Goal: Task Accomplishment & Management: Manage account settings

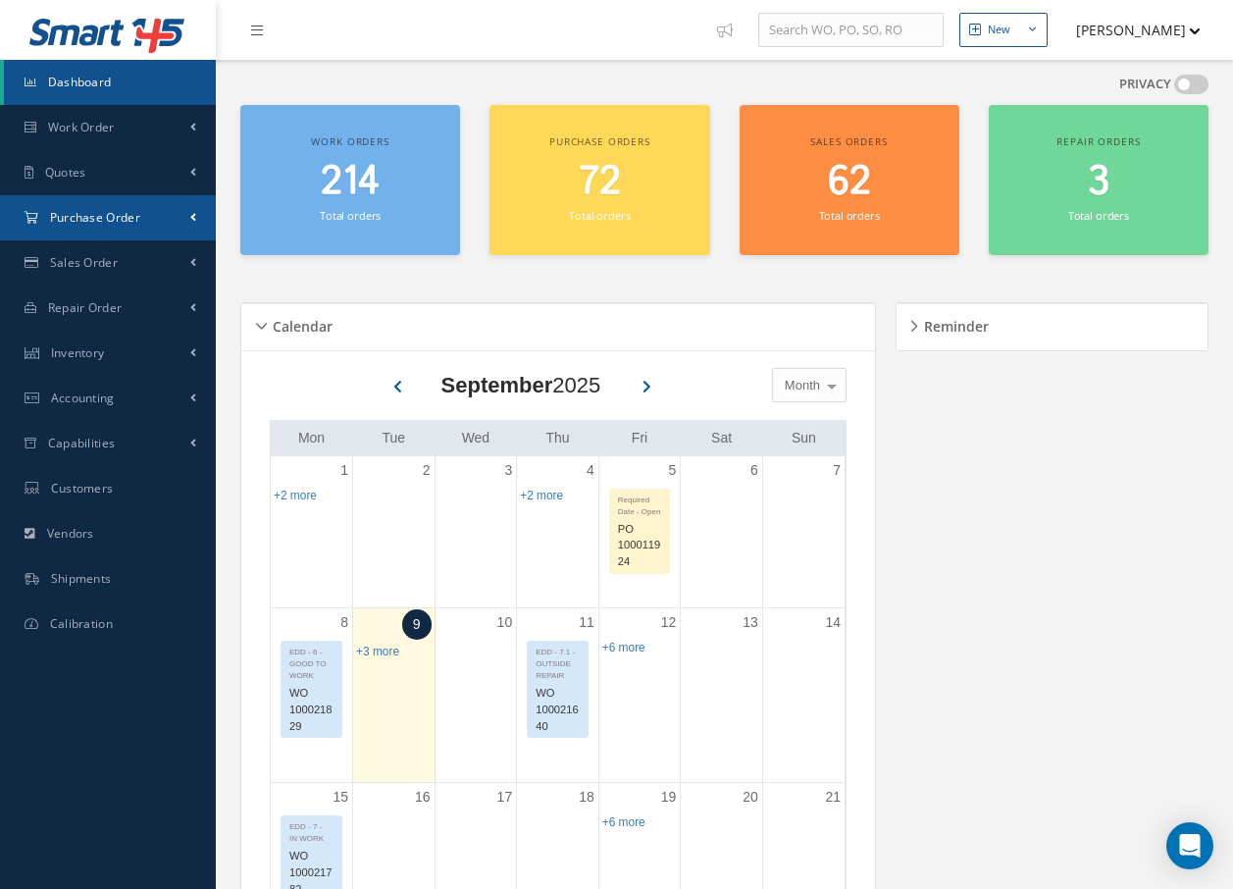
click at [138, 215] on span "Purchase Order" at bounding box center [95, 217] width 90 height 17
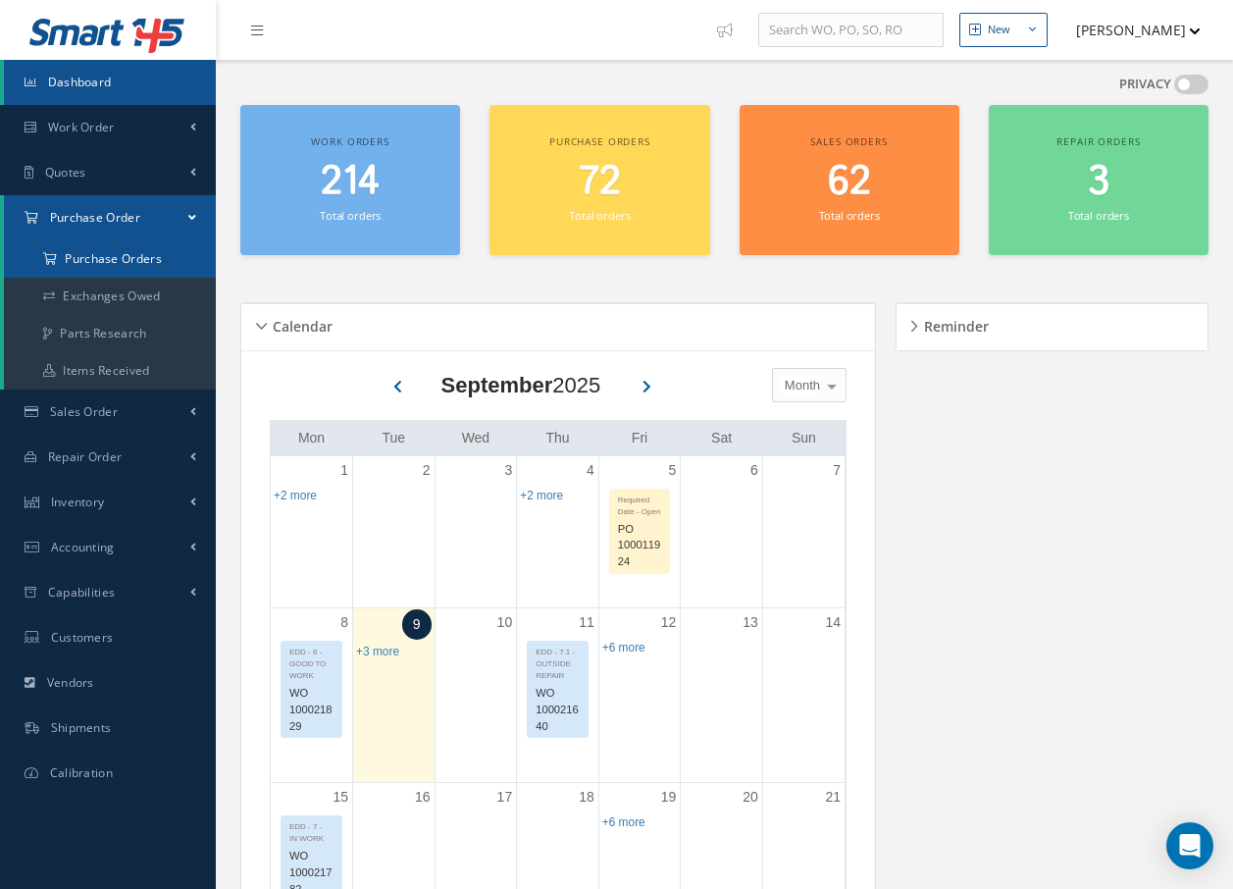
click at [140, 262] on a=1&status_id=2&status_id=3&status_id=5&collapsedFilters"] "Purchase Orders" at bounding box center [110, 258] width 212 height 37
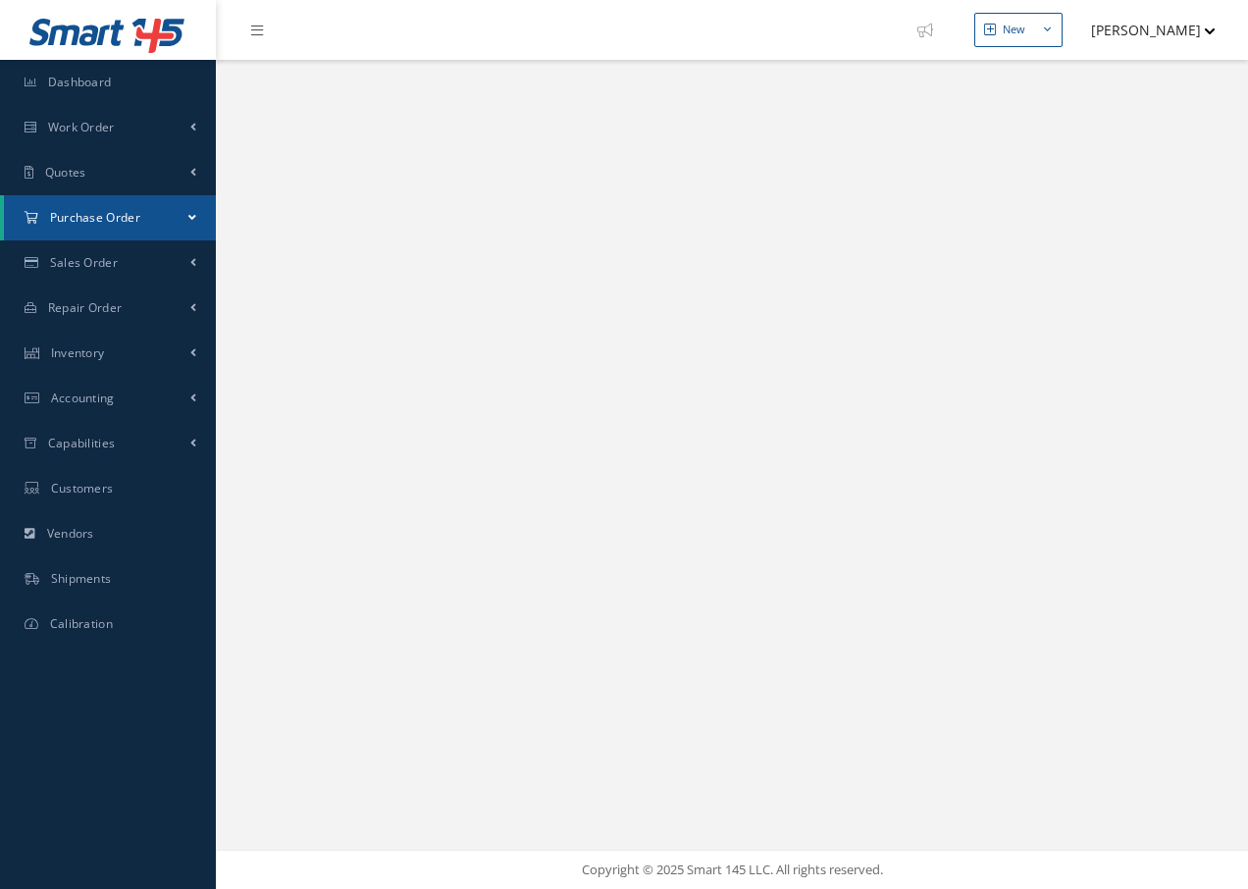
select select "25"
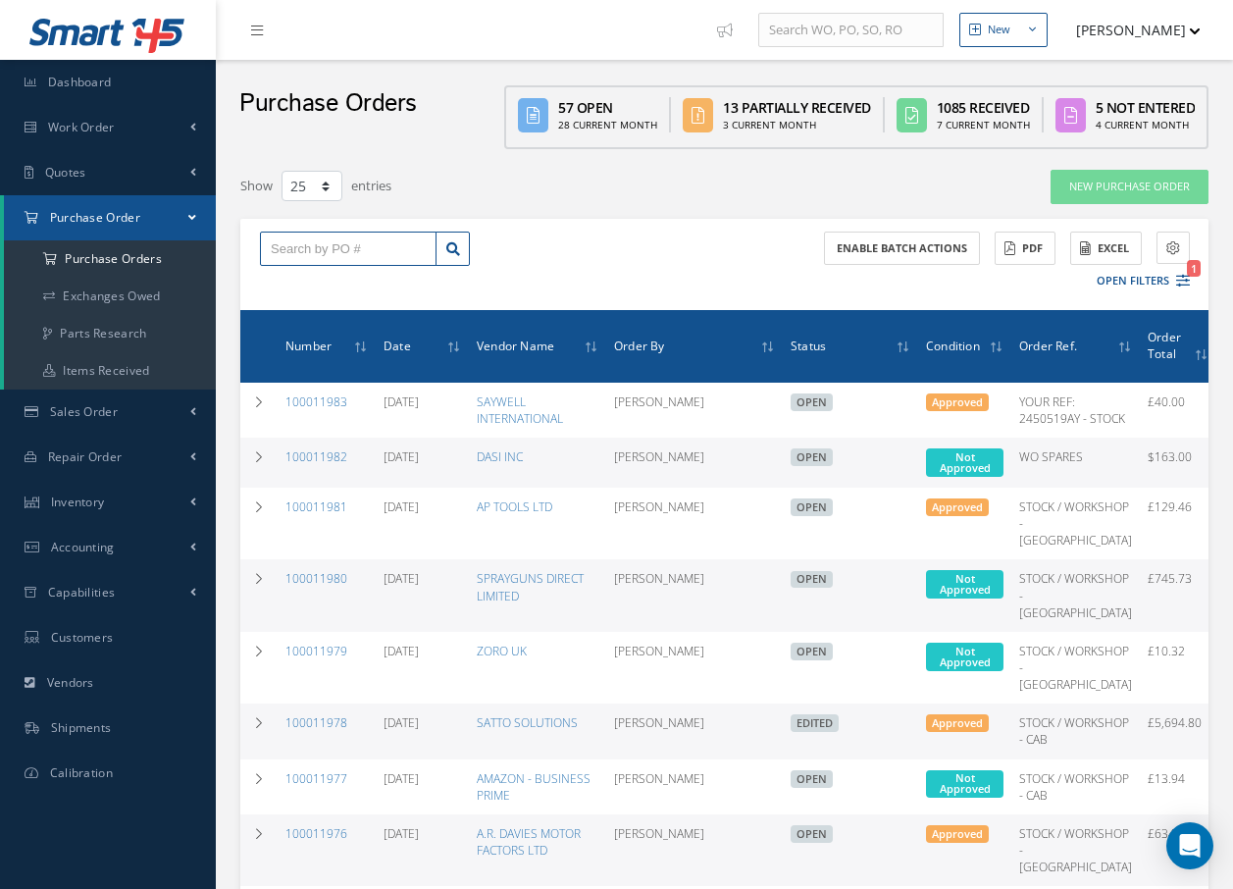
click at [360, 245] on input "text" at bounding box center [348, 249] width 177 height 35
type input "100011978"
click at [324, 282] on span "100011978" at bounding box center [300, 284] width 59 height 14
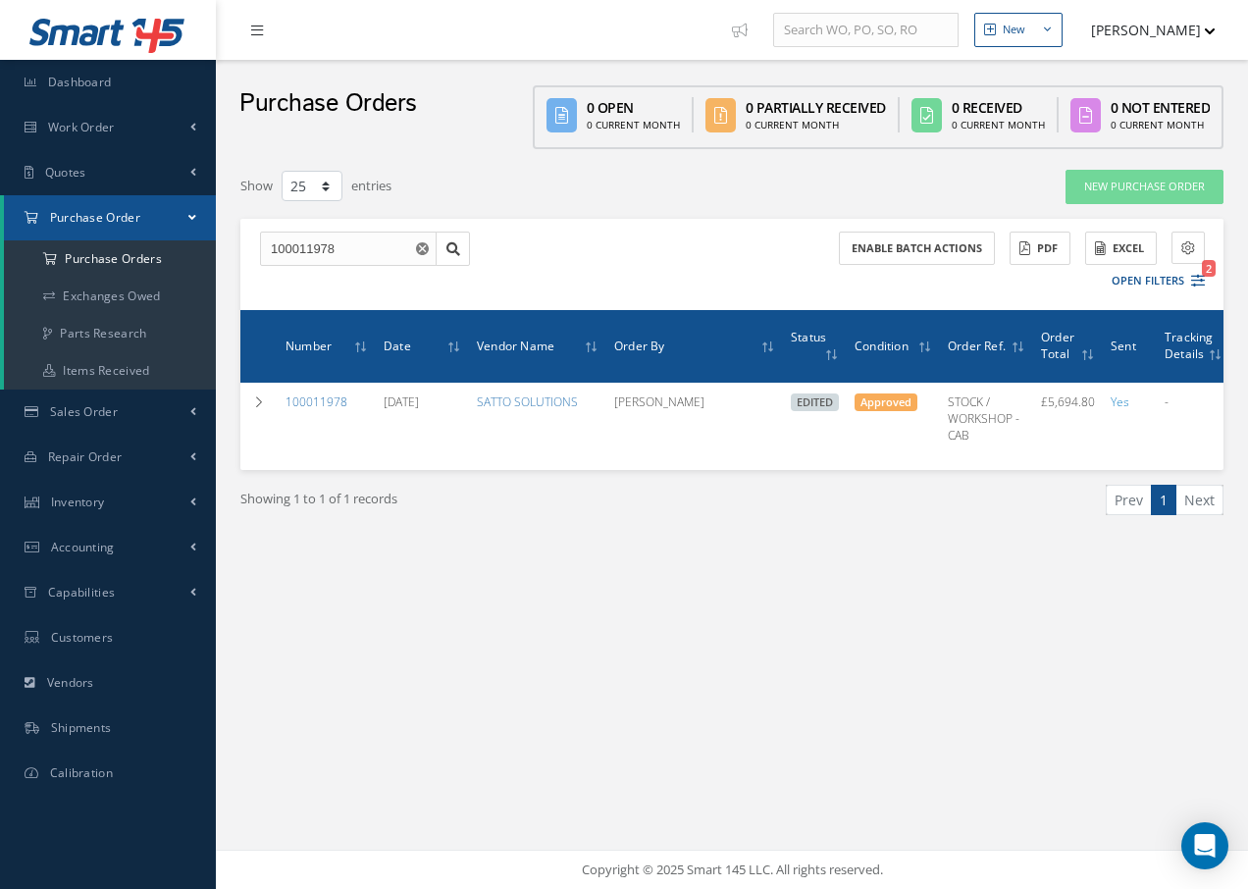
click at [243, 26] on link at bounding box center [261, 30] width 53 height 32
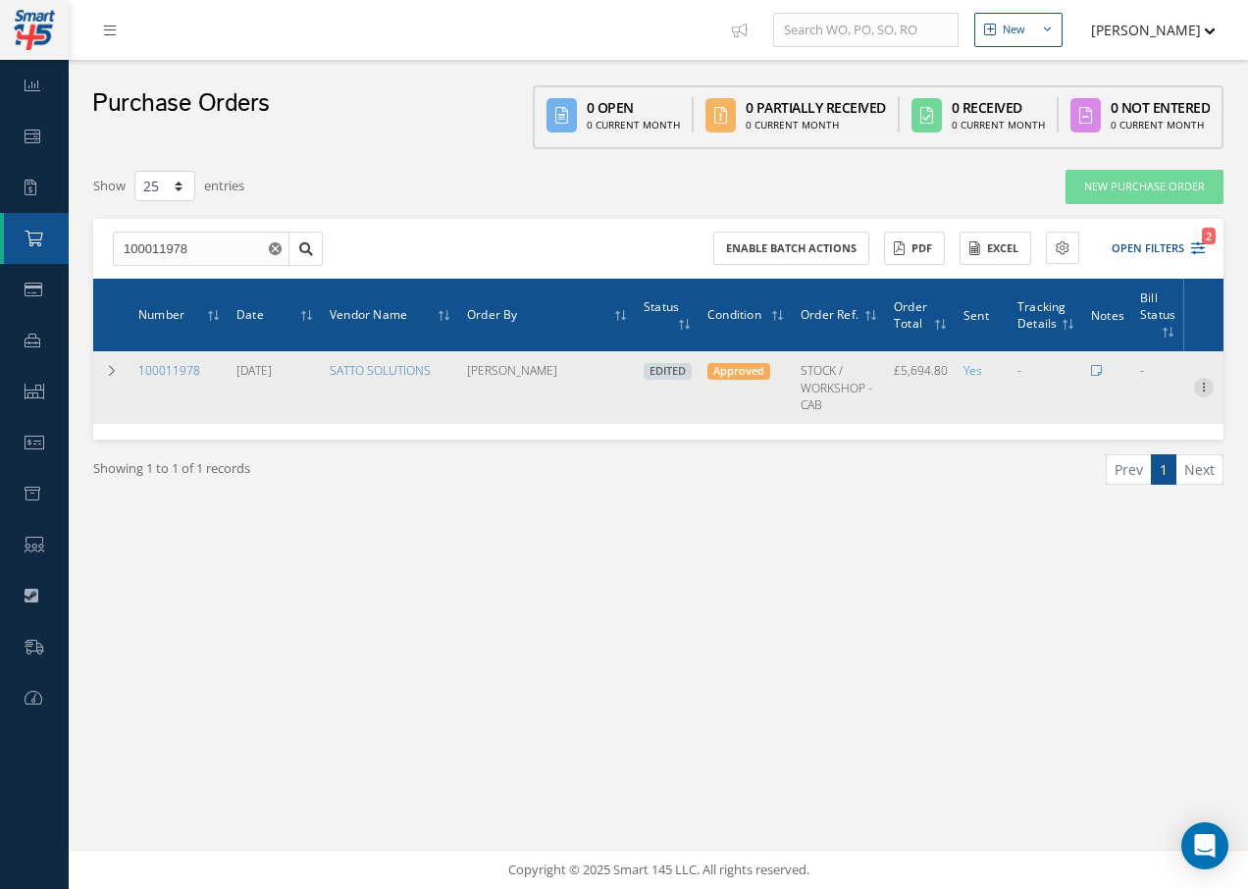
click at [1205, 386] on icon at bounding box center [1204, 386] width 20 height 16
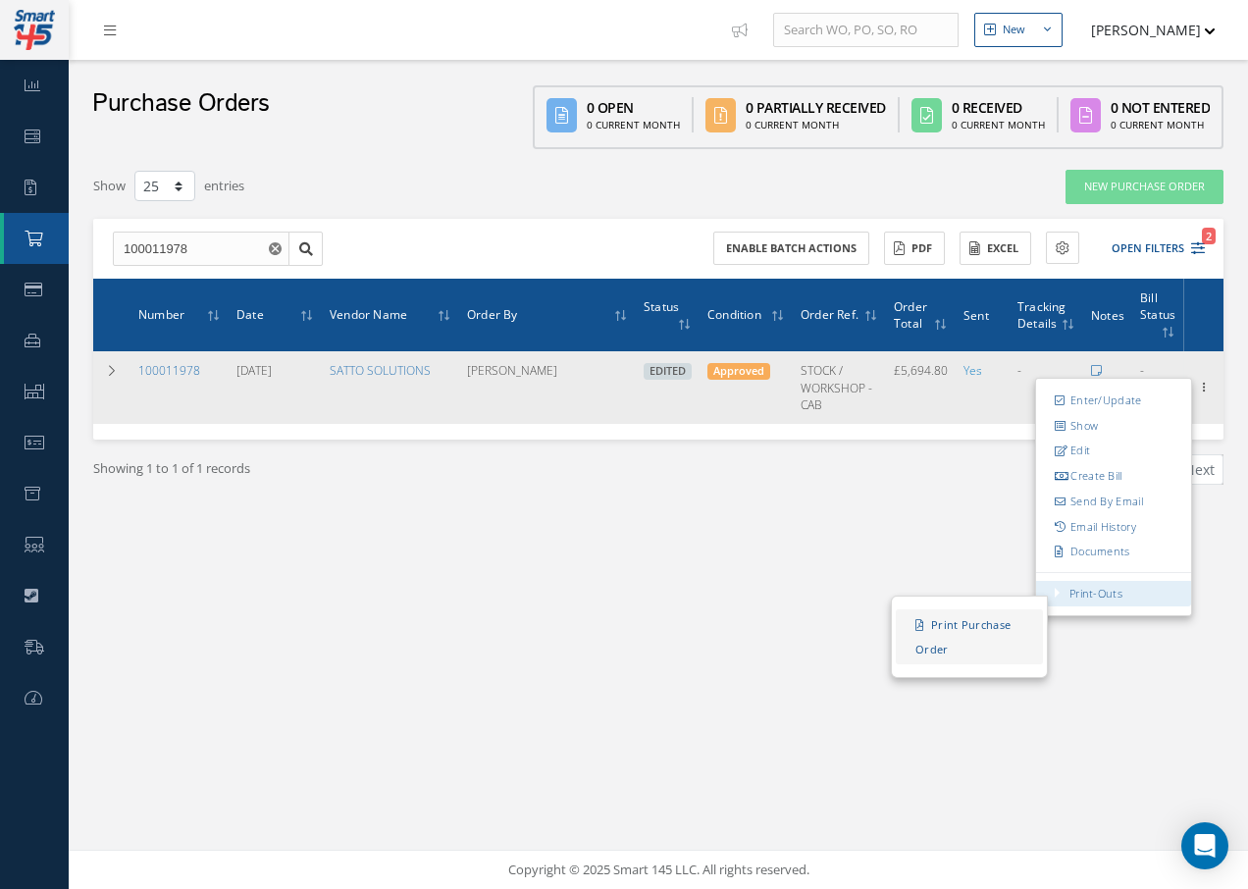
click at [988, 622] on link "Print Purchase Order" at bounding box center [969, 636] width 147 height 55
click at [1093, 450] on link "Edit" at bounding box center [1113, 452] width 155 height 26
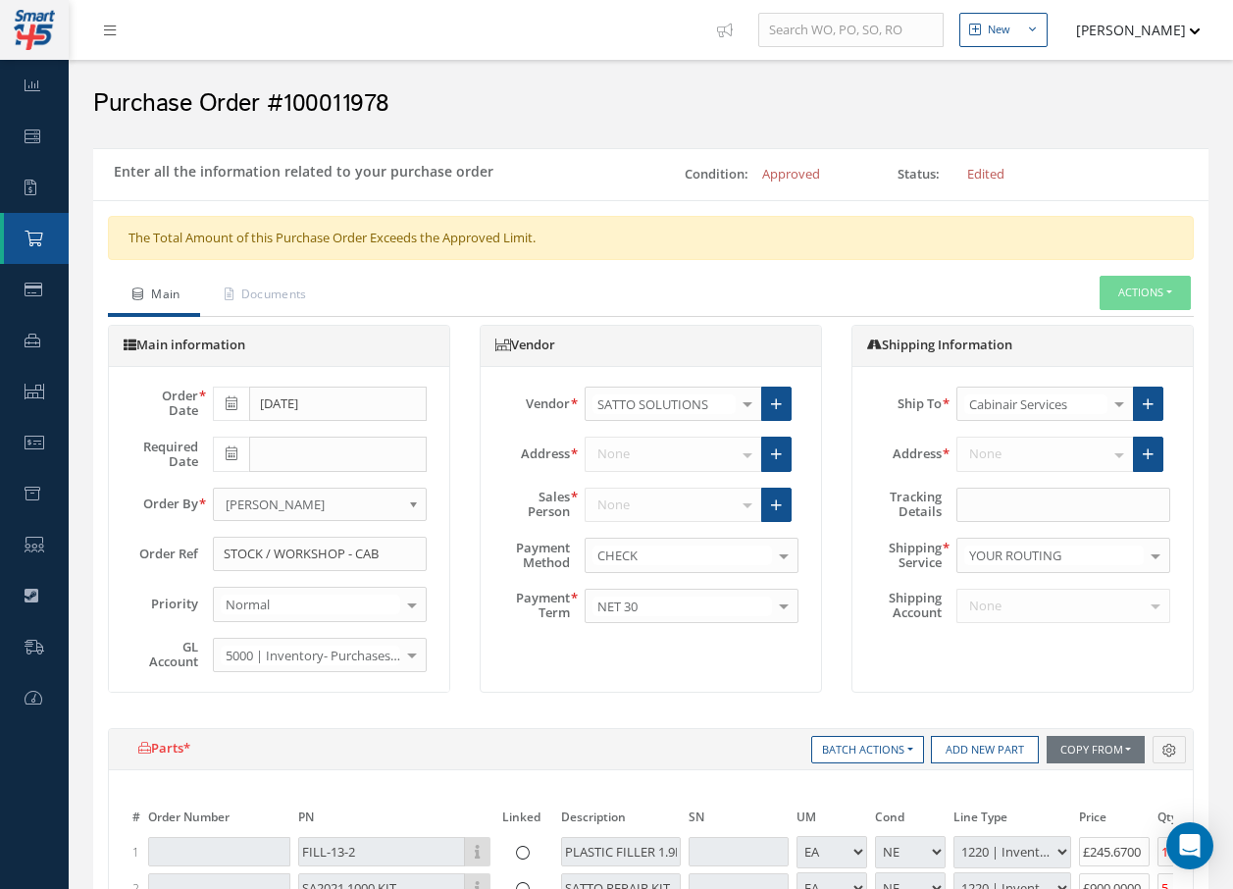
select select "1"
select select "5"
select select "88"
select select "1"
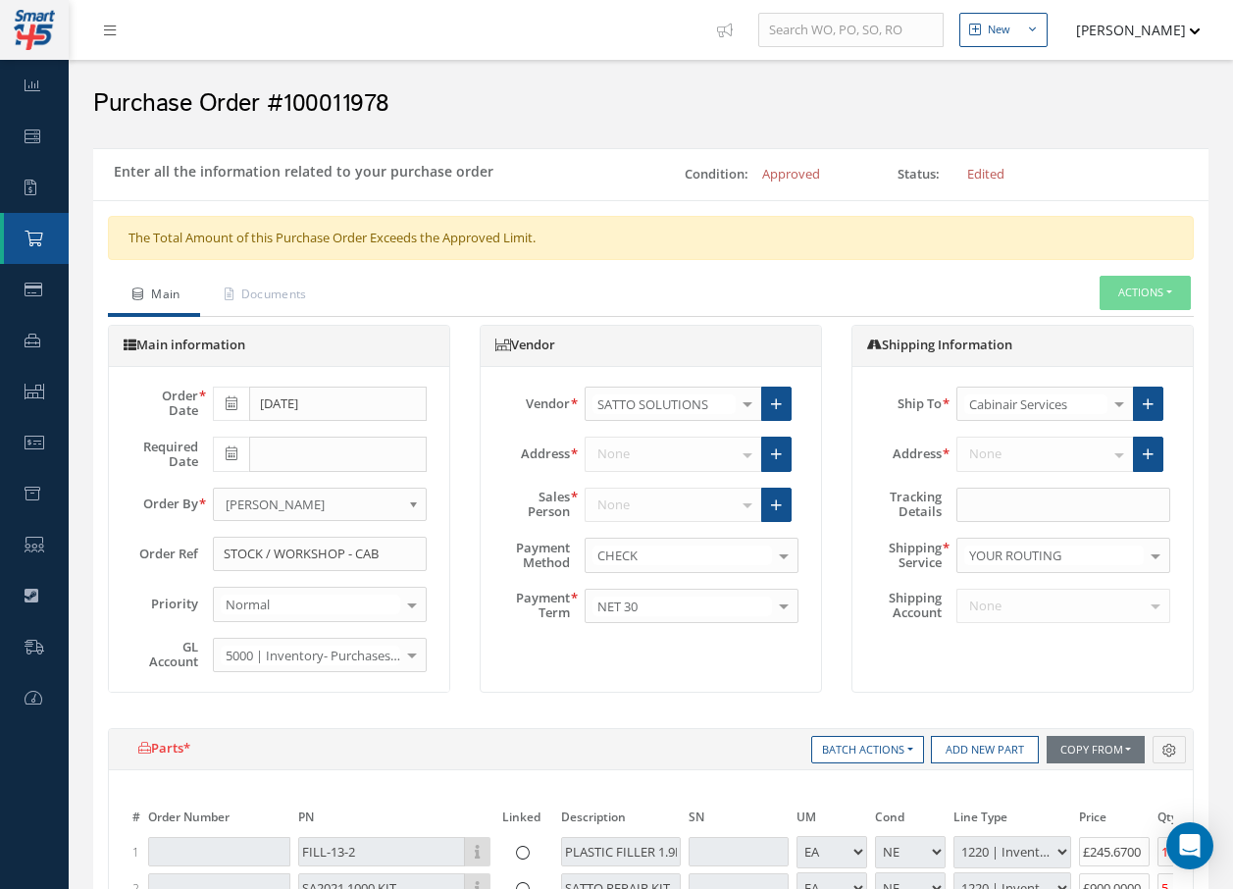
select select "5"
select select "88"
select select "1"
click at [1180, 284] on button "Actions" at bounding box center [1145, 293] width 91 height 34
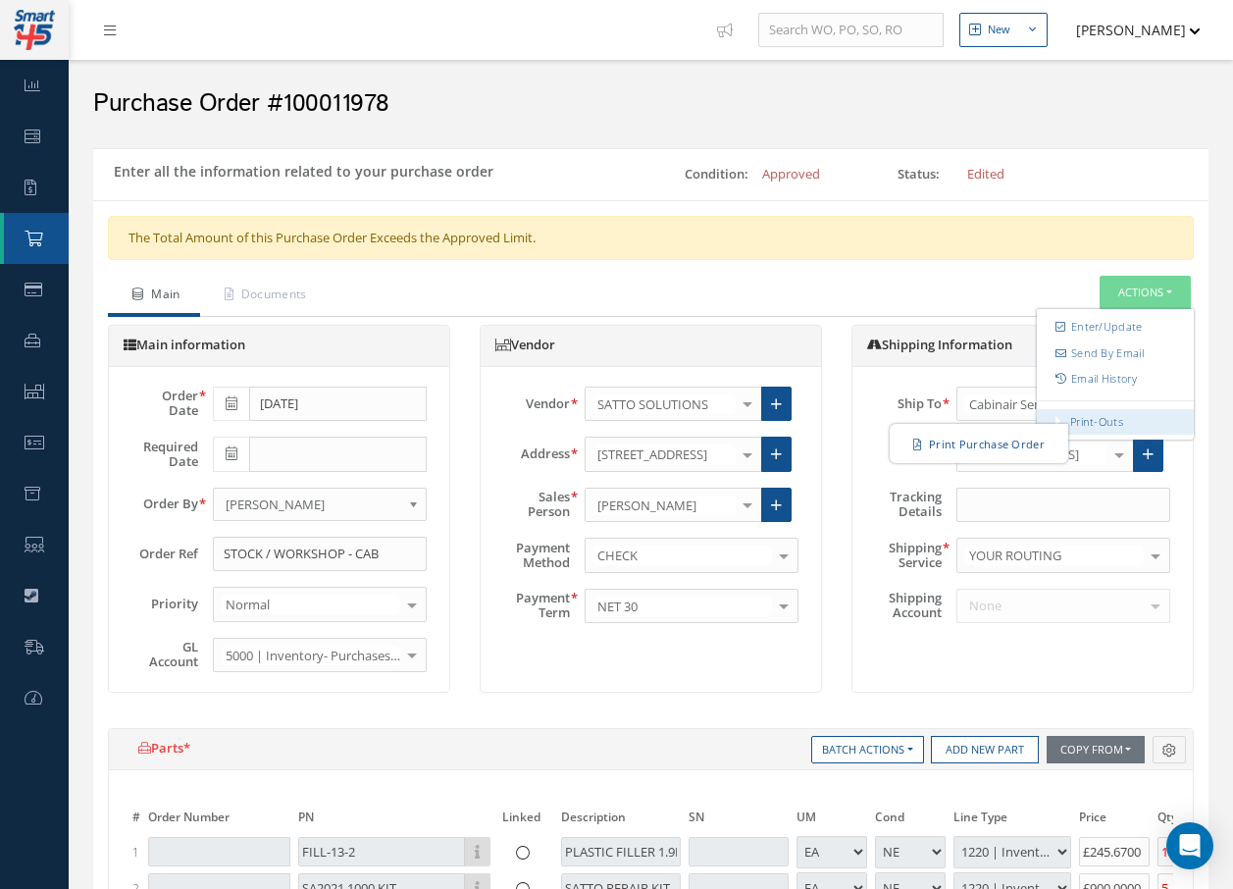
click at [1097, 418] on link "Print-Outs" at bounding box center [1096, 421] width 53 height 15
click at [984, 276] on ul "Main Documents Actions Enter/Update Send By Email Email History Print-Outs Prin…" at bounding box center [651, 296] width 1086 height 41
